Goal: Task Accomplishment & Management: Use online tool/utility

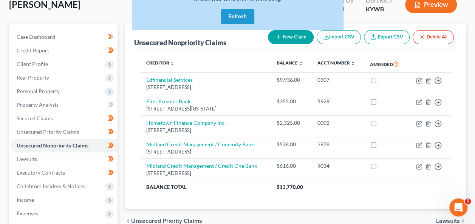
click at [121, 13] on div "Poindexter, Ashley Upgraded Case 24-40674 Chapter Chapter 13 Status Filed Distr…" at bounding box center [237, 7] width 457 height 33
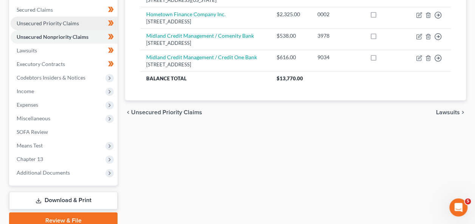
scroll to position [28, 0]
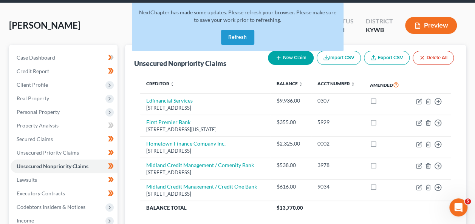
click at [81, 30] on span "[PERSON_NAME]" at bounding box center [44, 25] width 71 height 11
click at [246, 30] on button "Refresh" at bounding box center [237, 37] width 33 height 15
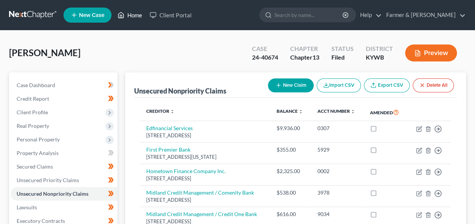
click at [135, 18] on link "Home" at bounding box center [130, 15] width 32 height 14
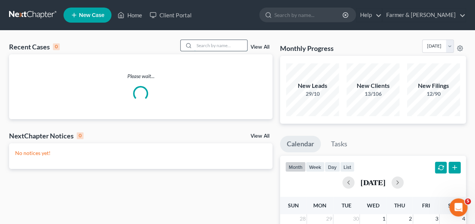
click at [219, 44] on input "search" at bounding box center [220, 45] width 53 height 11
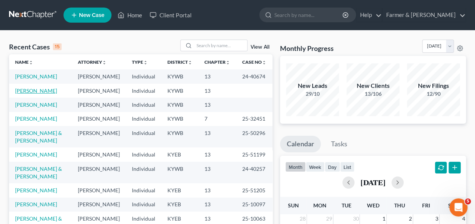
click at [37, 94] on link "[PERSON_NAME]" at bounding box center [36, 91] width 42 height 6
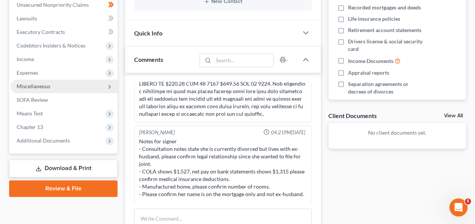
scroll to position [190, 0]
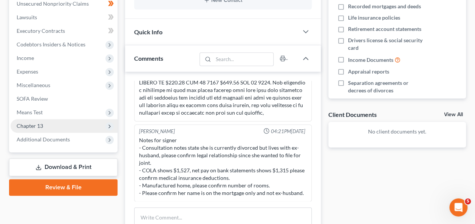
click at [33, 120] on span "Chapter 13" at bounding box center [64, 126] width 107 height 14
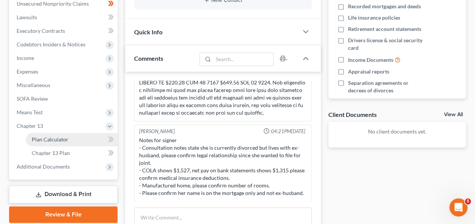
click at [49, 136] on span "Plan Calculator" at bounding box center [50, 139] width 37 height 6
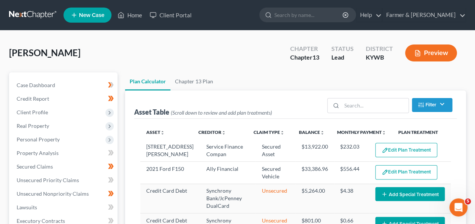
select select "59"
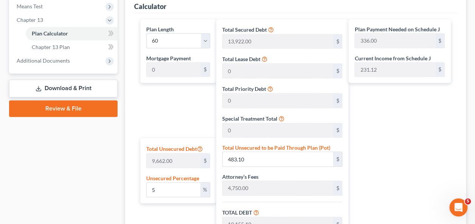
scroll to position [296, 0]
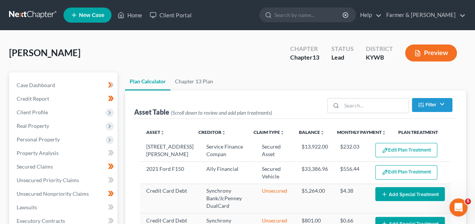
select select "59"
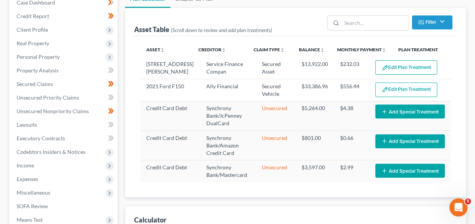
scroll to position [94, 0]
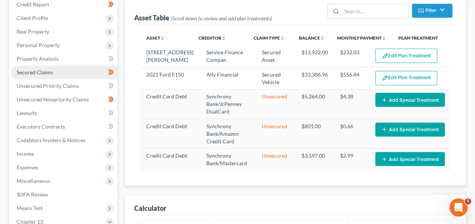
click at [54, 73] on link "Secured Claims" at bounding box center [64, 73] width 107 height 14
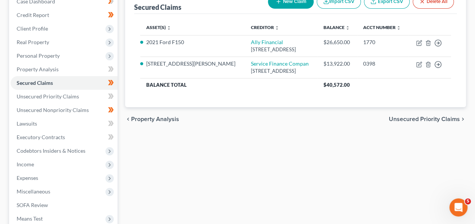
scroll to position [84, 0]
click at [45, 95] on span "Unsecured Priority Claims" at bounding box center [48, 96] width 62 height 6
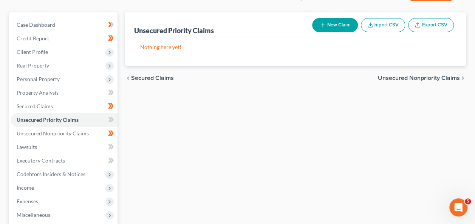
scroll to position [63, 0]
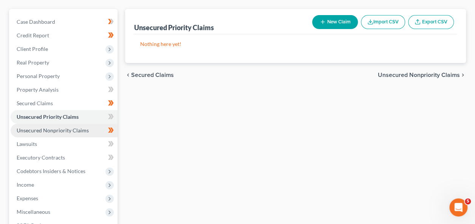
click at [51, 131] on span "Unsecured Nonpriority Claims" at bounding box center [53, 130] width 72 height 6
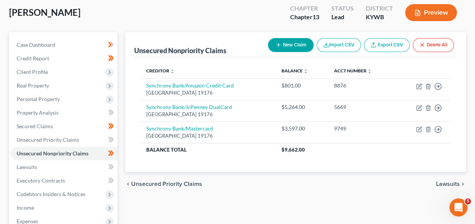
scroll to position [42, 0]
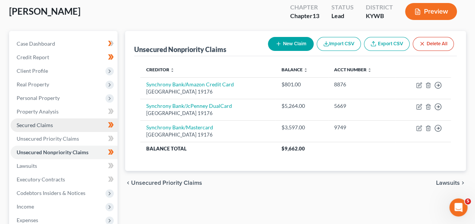
click at [44, 129] on link "Secured Claims" at bounding box center [64, 126] width 107 height 14
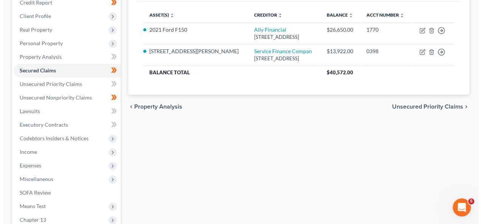
scroll to position [97, 0]
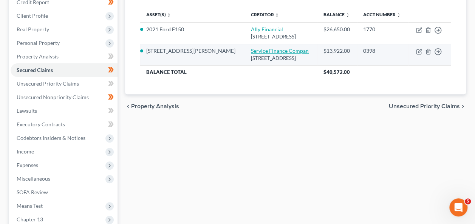
click at [268, 54] on link "Service Finance Compan" at bounding box center [280, 51] width 58 height 6
select select "9"
select select "4"
select select "0"
select select "1"
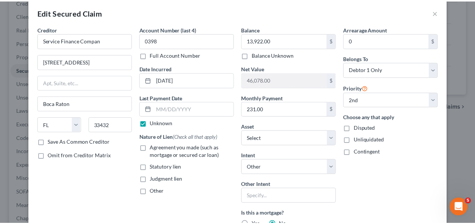
scroll to position [0, 0]
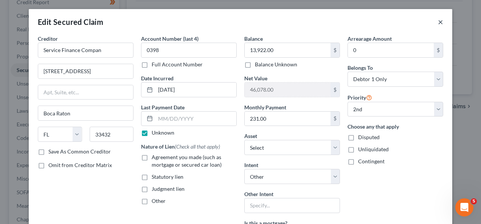
click at [438, 22] on button "×" at bounding box center [440, 21] width 5 height 9
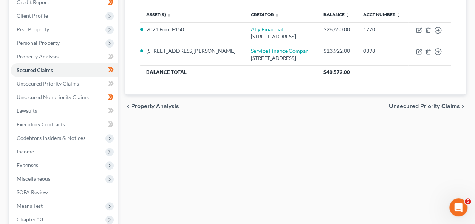
scroll to position [190, 0]
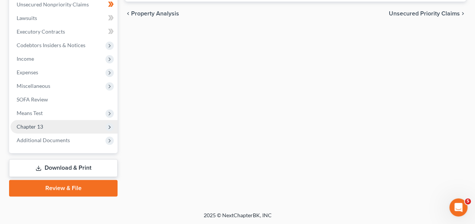
click at [42, 128] on span "Chapter 13" at bounding box center [30, 127] width 26 height 6
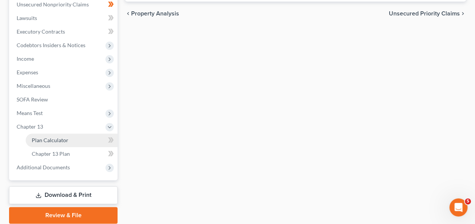
click at [56, 141] on span "Plan Calculator" at bounding box center [50, 140] width 37 height 6
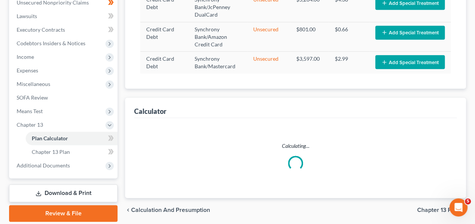
select select "59"
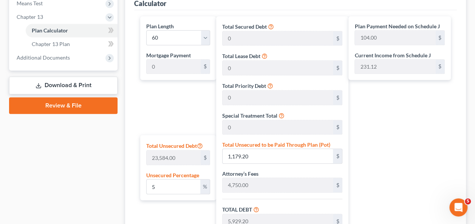
scroll to position [300, 0]
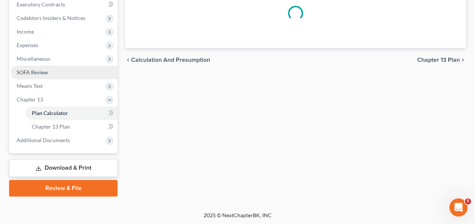
scroll to position [217, 0]
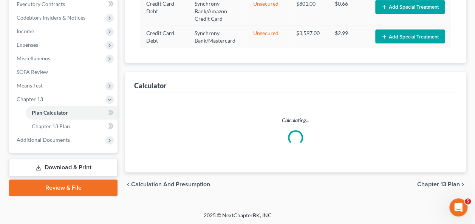
select select "59"
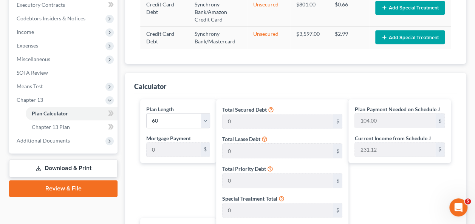
scroll to position [216, 0]
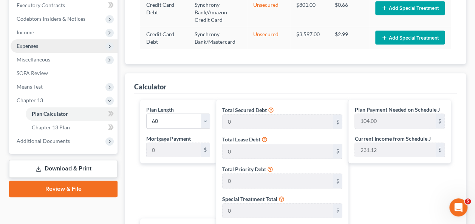
click at [81, 40] on span "Expenses" at bounding box center [64, 46] width 107 height 14
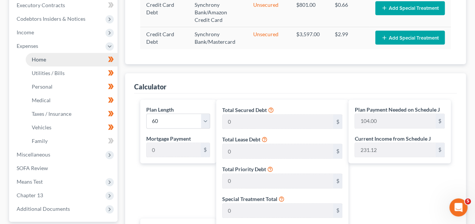
click at [70, 59] on link "Home" at bounding box center [72, 60] width 92 height 14
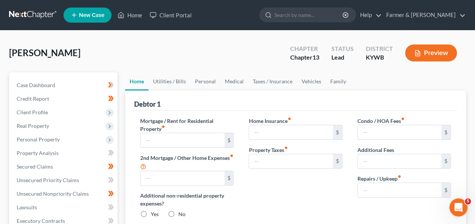
type input "370.00"
type input "0.00"
radio input "true"
type input "0.00"
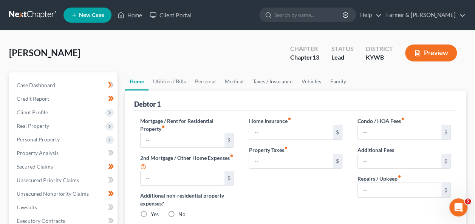
type input "0.00"
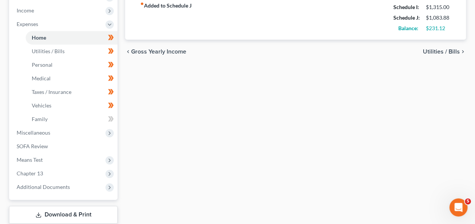
scroll to position [251, 0]
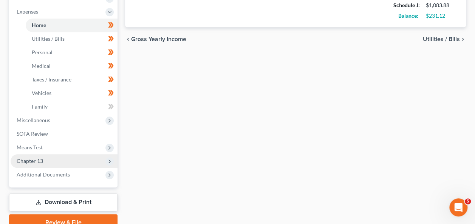
click at [45, 160] on span "Chapter 13" at bounding box center [64, 162] width 107 height 14
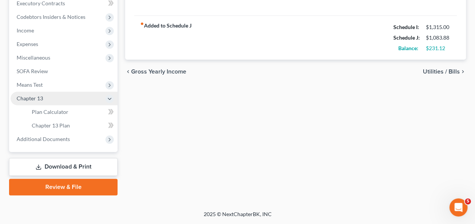
scroll to position [217, 0]
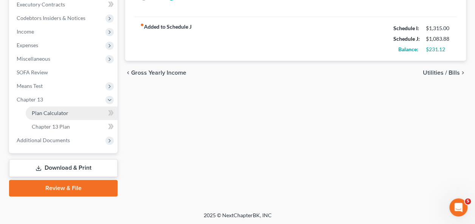
click at [60, 114] on span "Plan Calculator" at bounding box center [50, 113] width 37 height 6
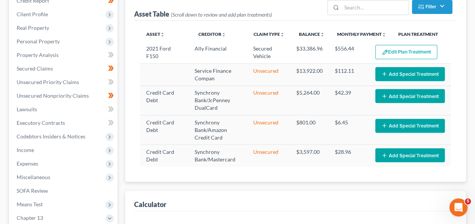
select select "59"
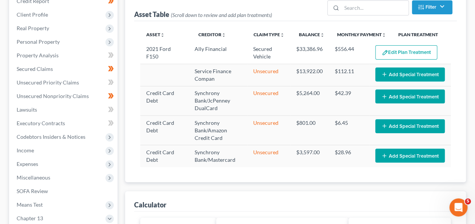
scroll to position [98, 0]
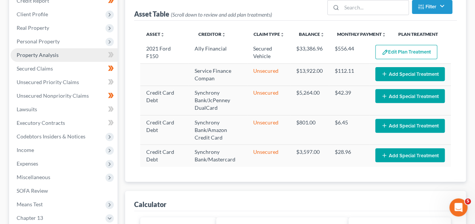
click at [47, 54] on span "Property Analysis" at bounding box center [38, 55] width 42 height 6
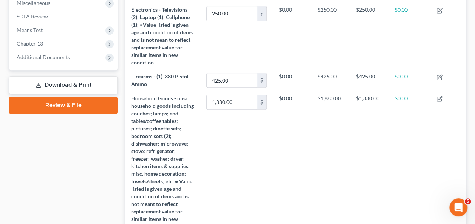
scroll to position [273, 0]
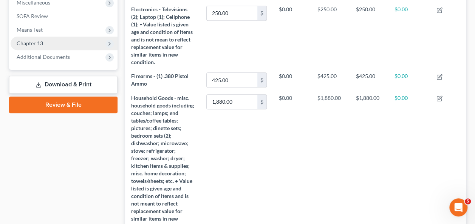
click at [50, 42] on span "Chapter 13" at bounding box center [64, 44] width 107 height 14
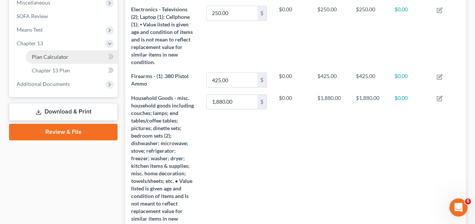
click at [56, 56] on span "Plan Calculator" at bounding box center [50, 57] width 37 height 6
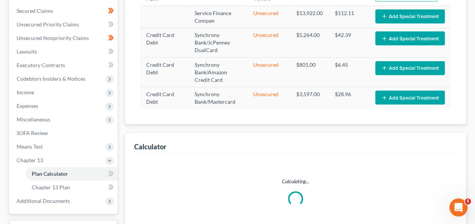
select select "59"
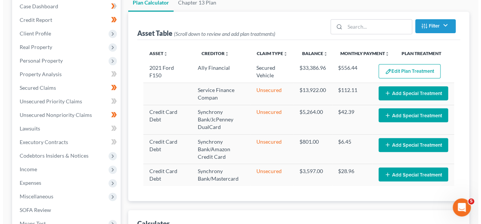
scroll to position [79, 0]
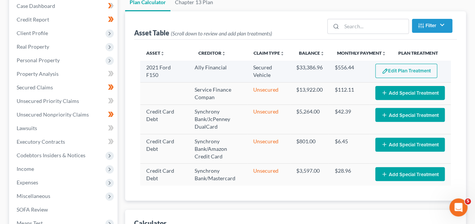
click at [409, 69] on button "Edit Plan Treatment" at bounding box center [406, 71] width 62 height 14
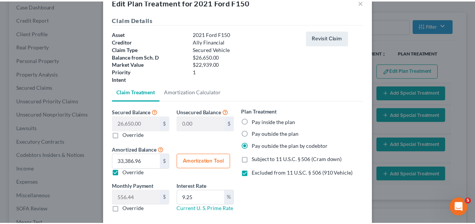
scroll to position [0, 0]
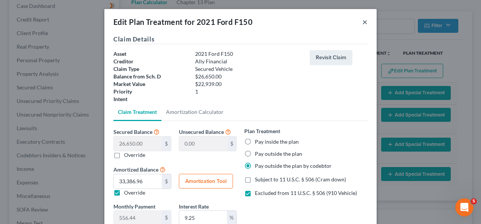
click at [362, 22] on button "×" at bounding box center [364, 21] width 5 height 9
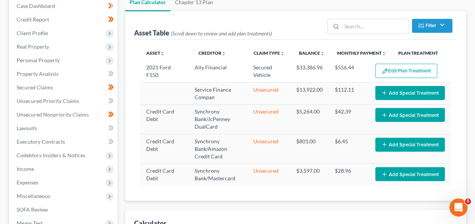
scroll to position [110, 0]
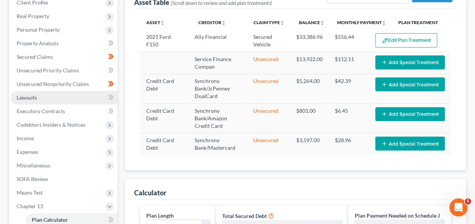
click at [33, 96] on span "Lawsuits" at bounding box center [27, 97] width 20 height 6
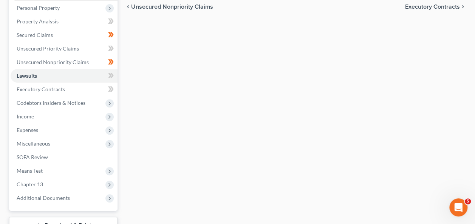
scroll to position [144, 0]
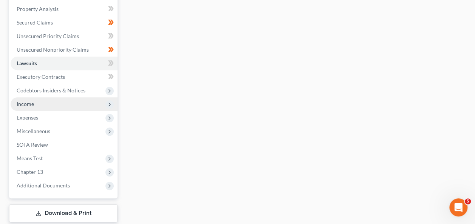
click at [32, 104] on span "Income" at bounding box center [25, 104] width 17 height 6
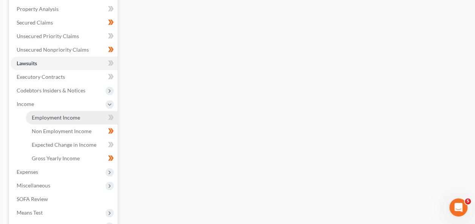
click at [56, 119] on span "Employment Income" at bounding box center [56, 118] width 48 height 6
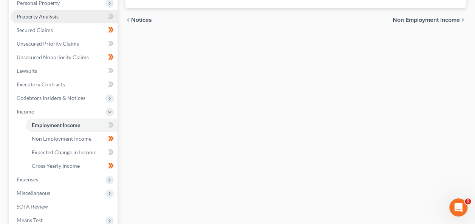
scroll to position [155, 0]
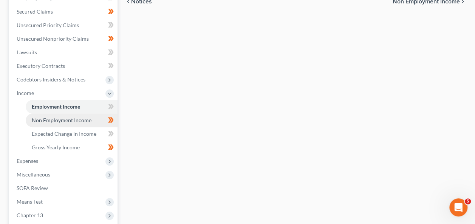
click at [57, 123] on link "Non Employment Income" at bounding box center [72, 121] width 92 height 14
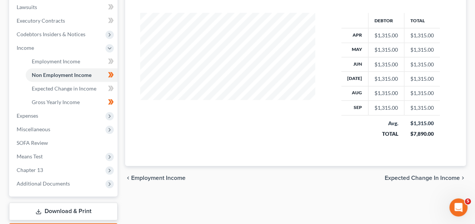
scroll to position [200, 0]
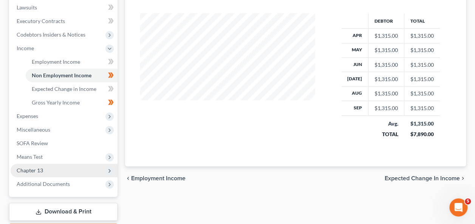
click at [45, 170] on span "Chapter 13" at bounding box center [64, 171] width 107 height 14
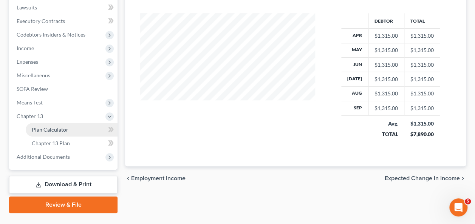
click at [59, 130] on span "Plan Calculator" at bounding box center [50, 130] width 37 height 6
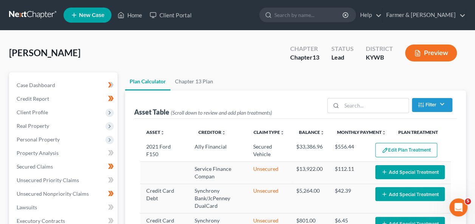
select select "59"
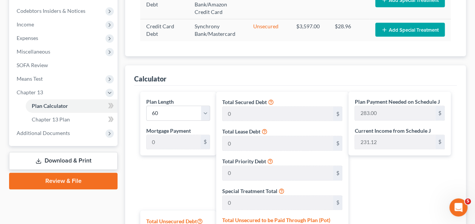
click at [122, 135] on div "Plan Calculator Chapter 13 Plan Asset Table (Scroll down to review and add plan…" at bounding box center [295, 140] width 348 height 584
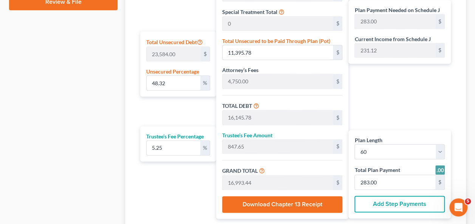
scroll to position [404, 0]
